Goal: Task Accomplishment & Management: Use online tool/utility

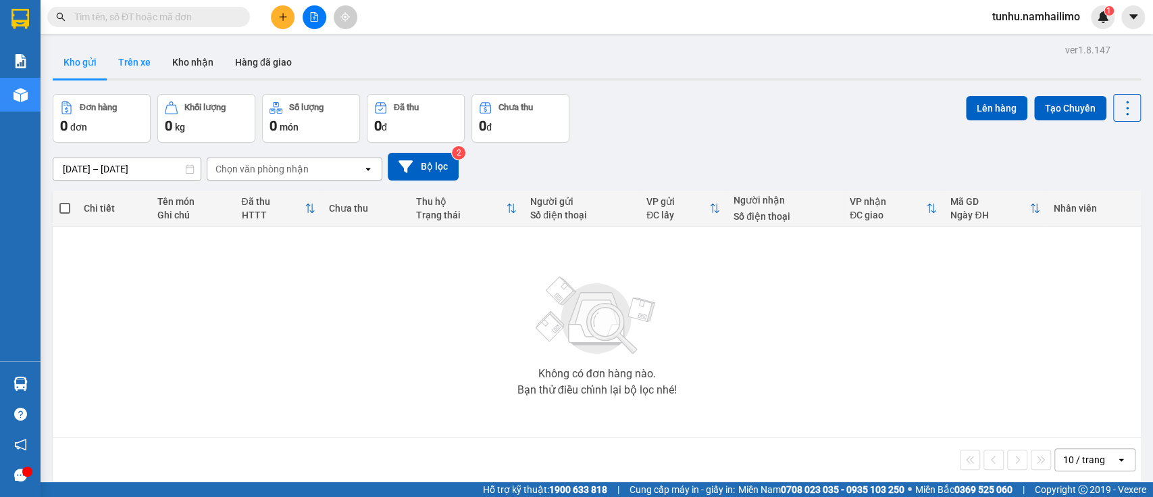
click at [134, 47] on div "ver 1.8.147 Kho gửi Trên xe Kho nhận Hàng đã giao Đơn hàng 0 đơn Khối lượng 0 k…" at bounding box center [596, 289] width 1099 height 497
click at [139, 55] on button "Trên xe" at bounding box center [134, 62] width 54 height 32
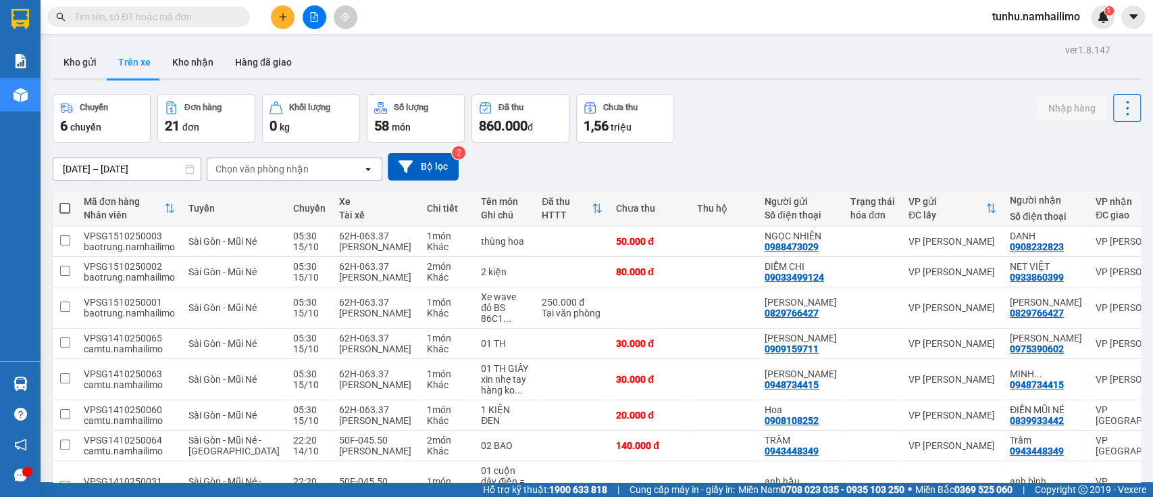
click at [297, 168] on div "Chọn văn phòng nhận" at bounding box center [262, 169] width 93 height 14
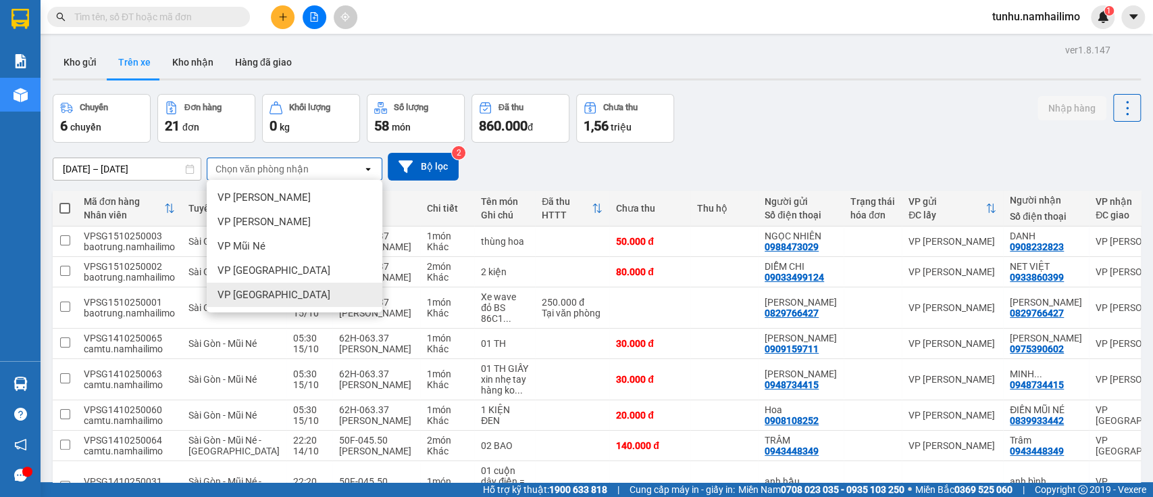
click at [284, 289] on span "VP [GEOGRAPHIC_DATA]" at bounding box center [274, 295] width 113 height 14
click at [286, 289] on td "05:30 [DATE]" at bounding box center [309, 307] width 46 height 41
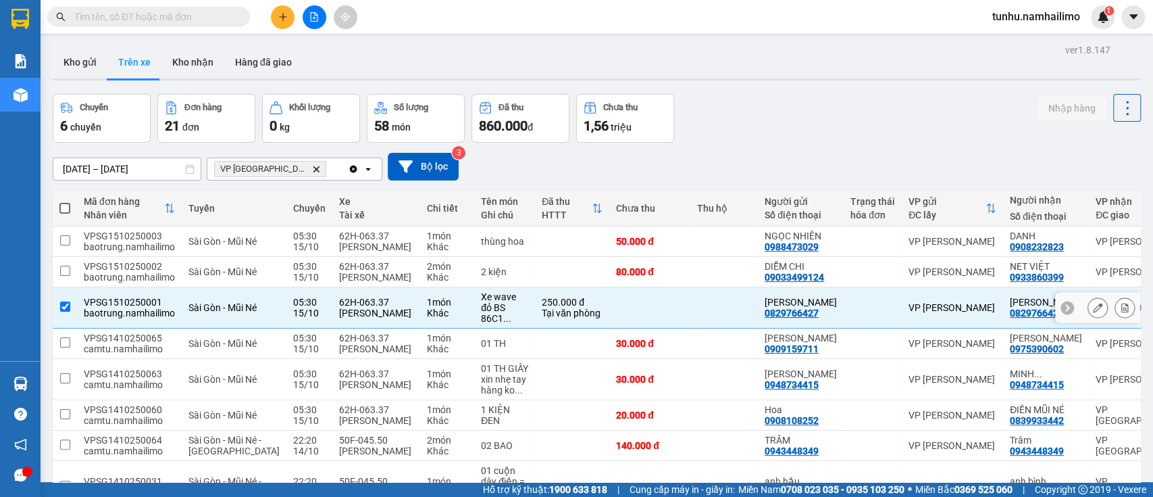
checkbox input "false"
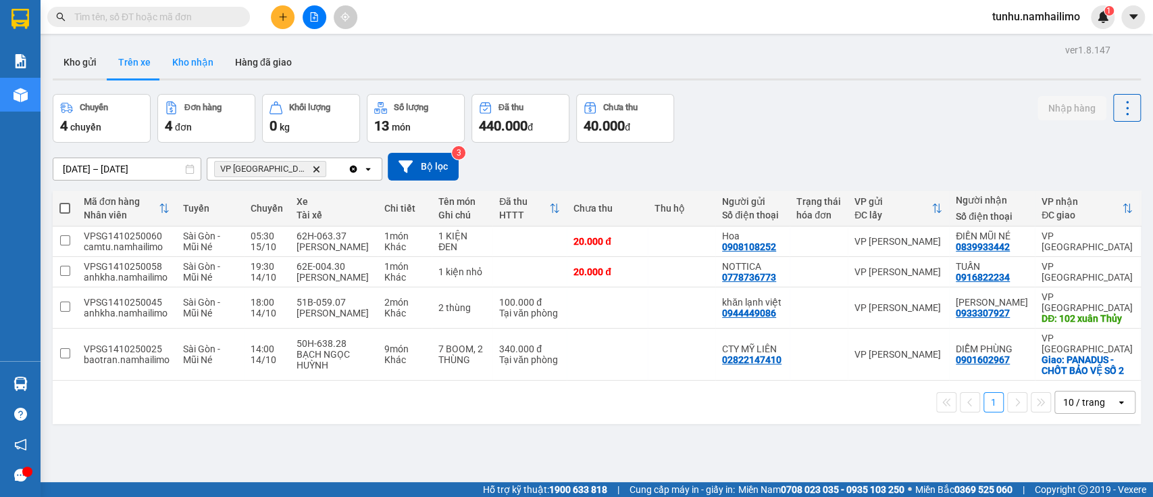
click at [195, 56] on button "Kho nhận" at bounding box center [192, 62] width 63 height 32
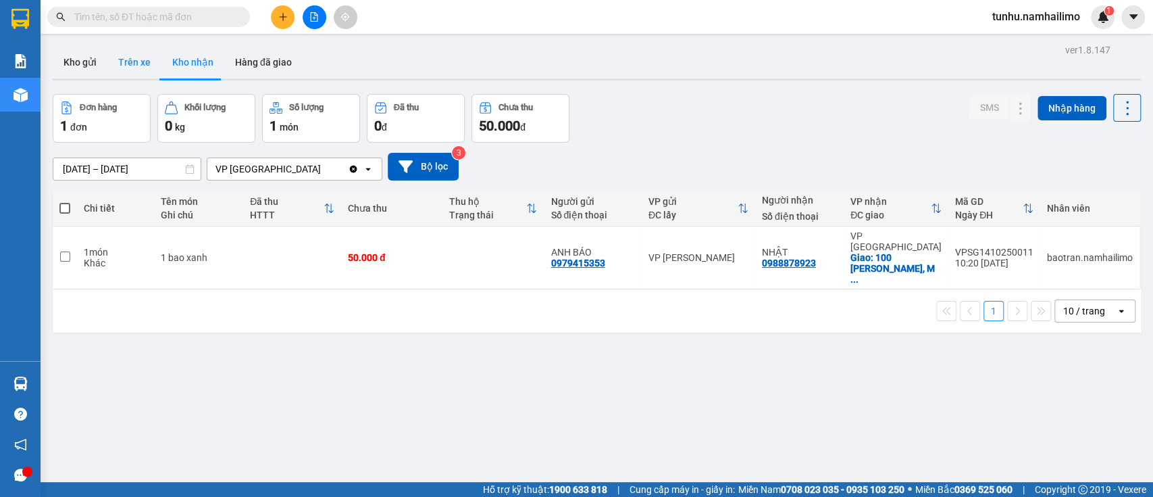
click at [130, 63] on button "Trên xe" at bounding box center [134, 62] width 54 height 32
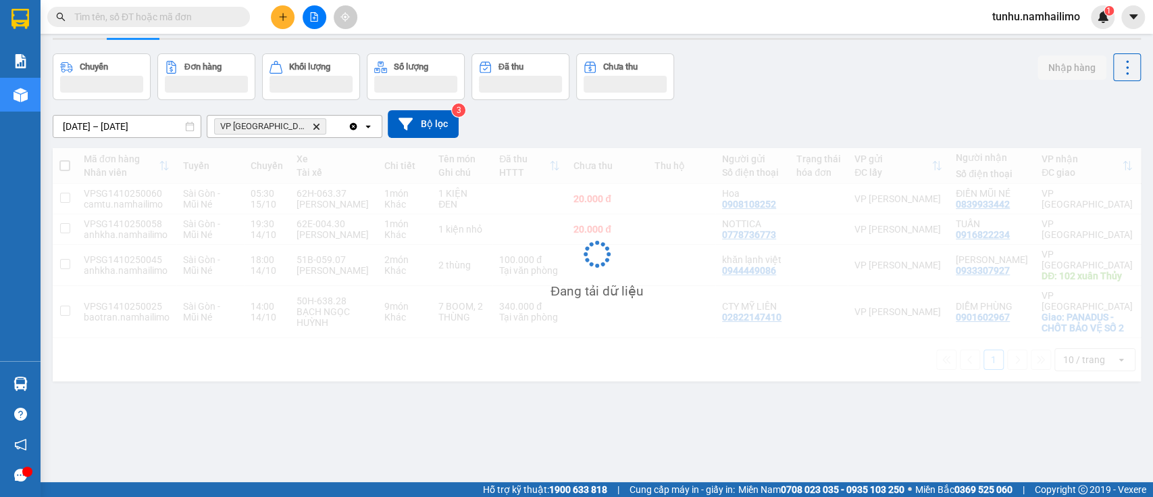
scroll to position [62, 0]
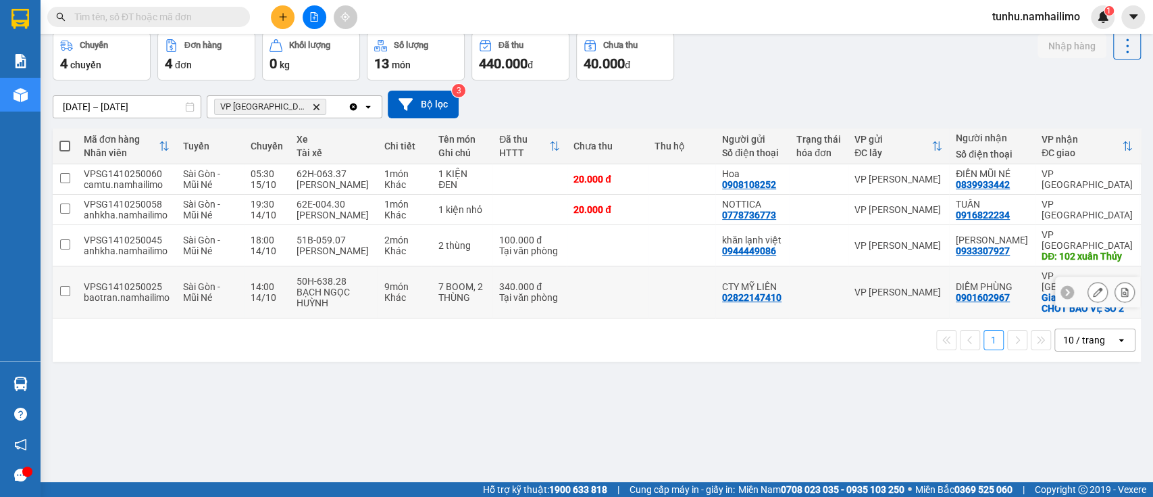
click at [64, 286] on input "checkbox" at bounding box center [65, 291] width 10 height 10
checkbox input "true"
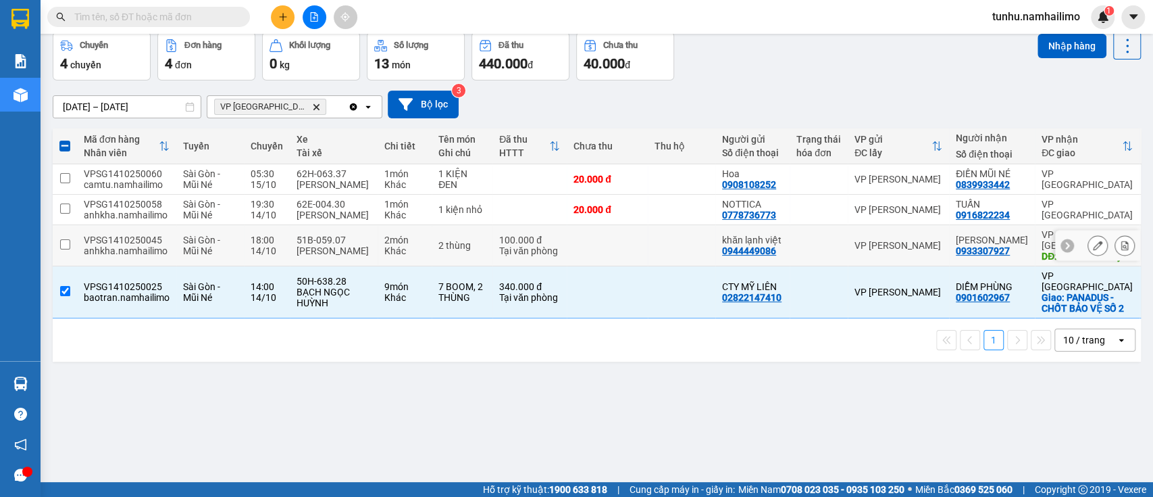
click at [61, 249] on input "checkbox" at bounding box center [65, 244] width 10 height 10
checkbox input "true"
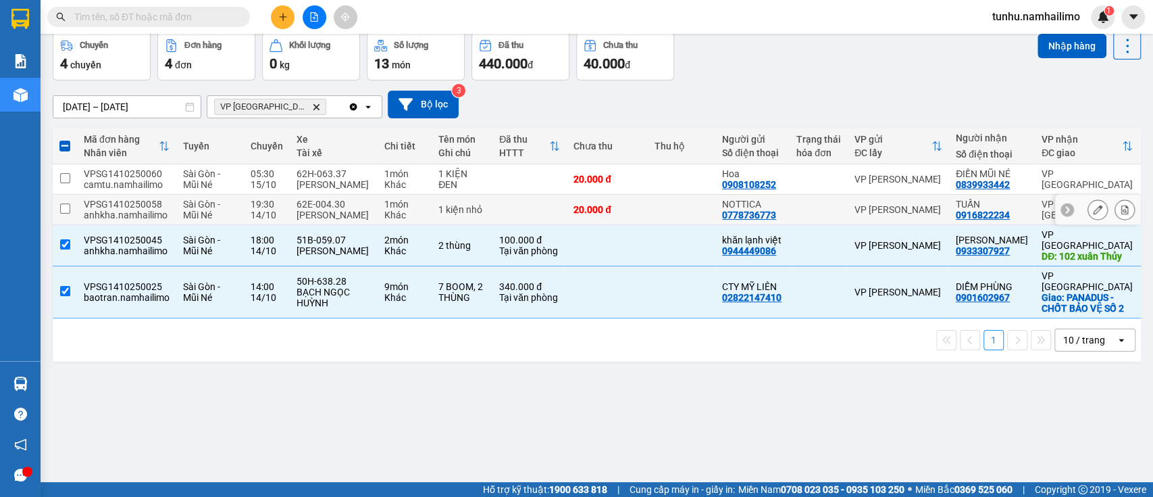
click at [63, 214] on input "checkbox" at bounding box center [65, 208] width 10 height 10
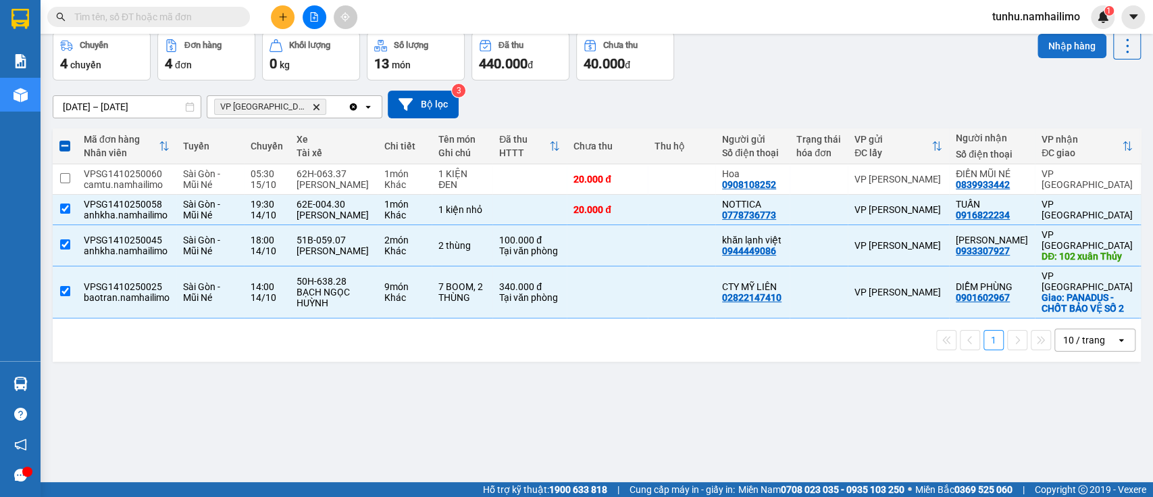
click at [1066, 45] on button "Nhập hàng" at bounding box center [1072, 46] width 69 height 24
checkbox input "false"
